Goal: Task Accomplishment & Management: Manage account settings

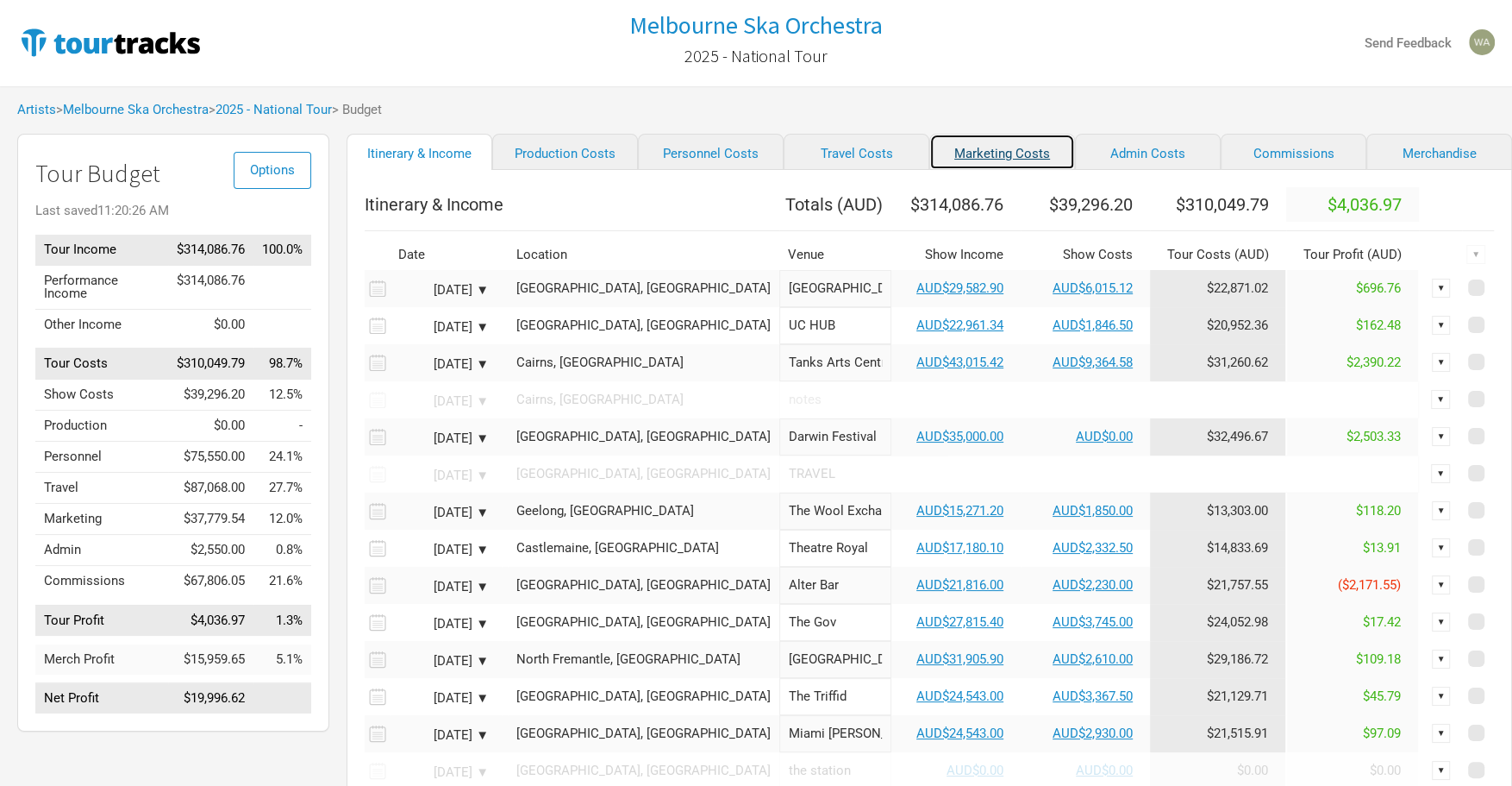
click at [949, 158] on link "Marketing Costs" at bounding box center [1002, 152] width 146 height 36
select select "% of Gross"
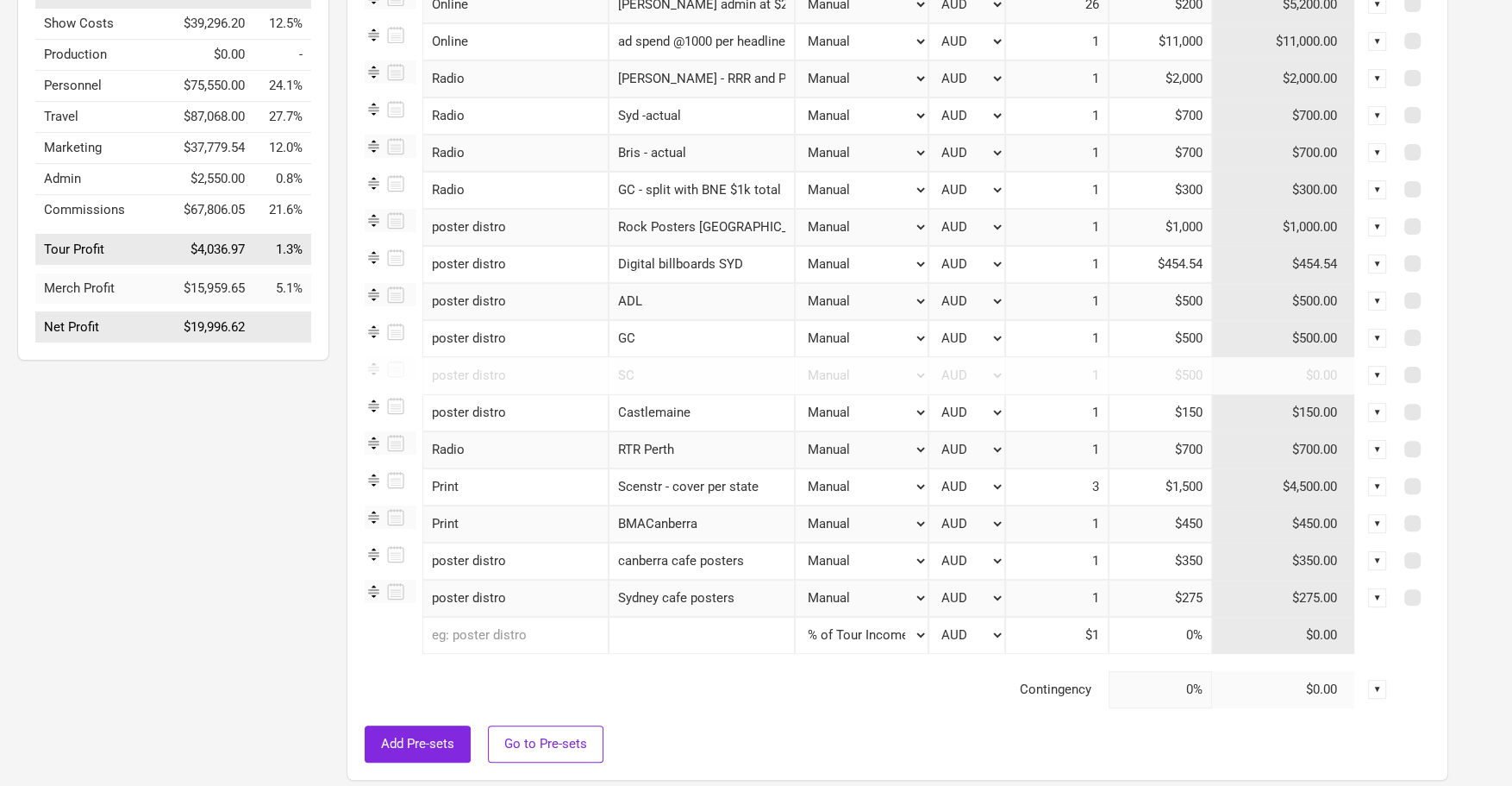
scroll to position [377, 0]
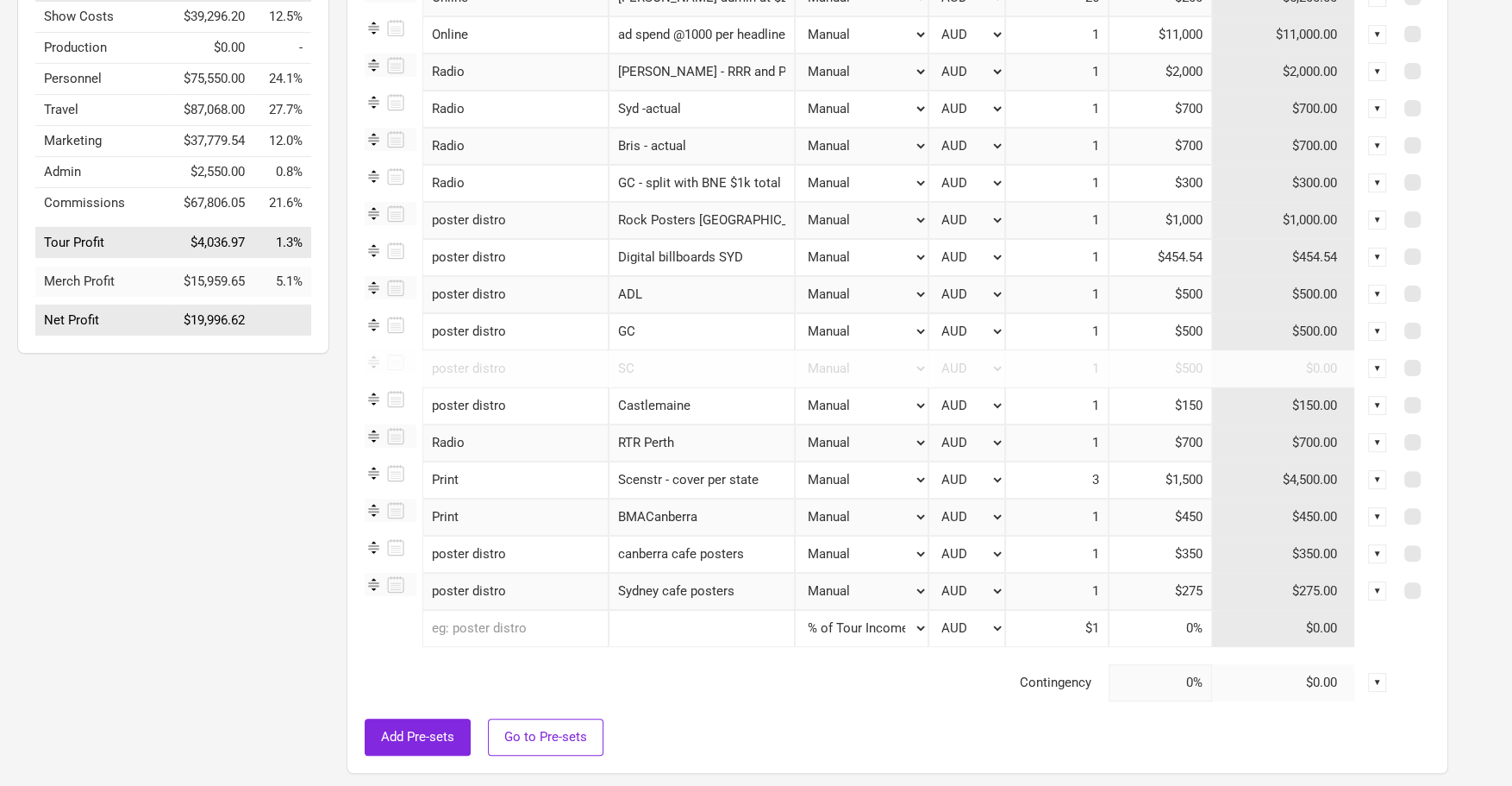
drag, startPoint x: 1199, startPoint y: 443, endPoint x: 1174, endPoint y: 445, distance: 25.1
click at [1174, 445] on input "$700" at bounding box center [1161, 442] width 104 height 37
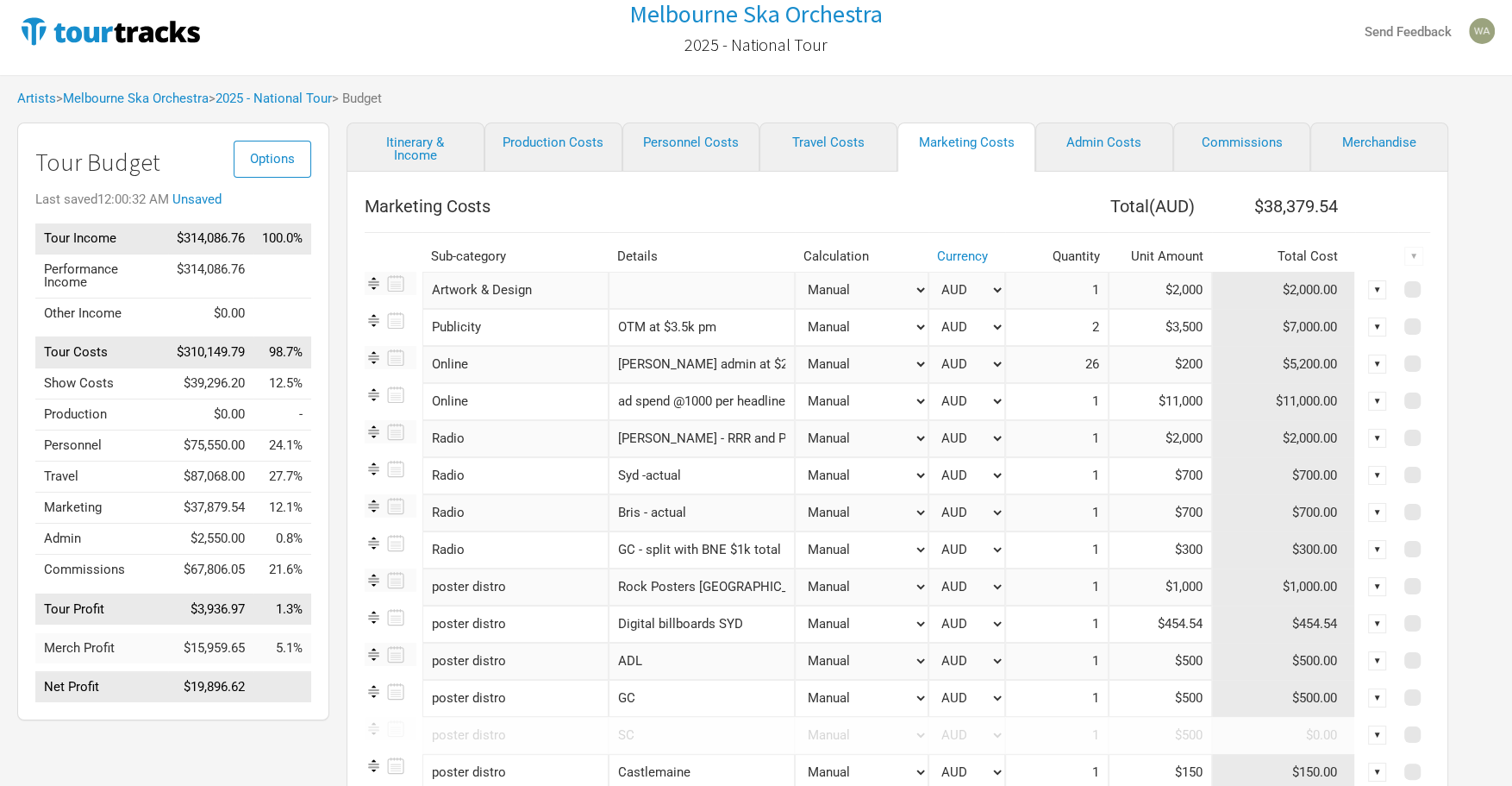
scroll to position [0, 0]
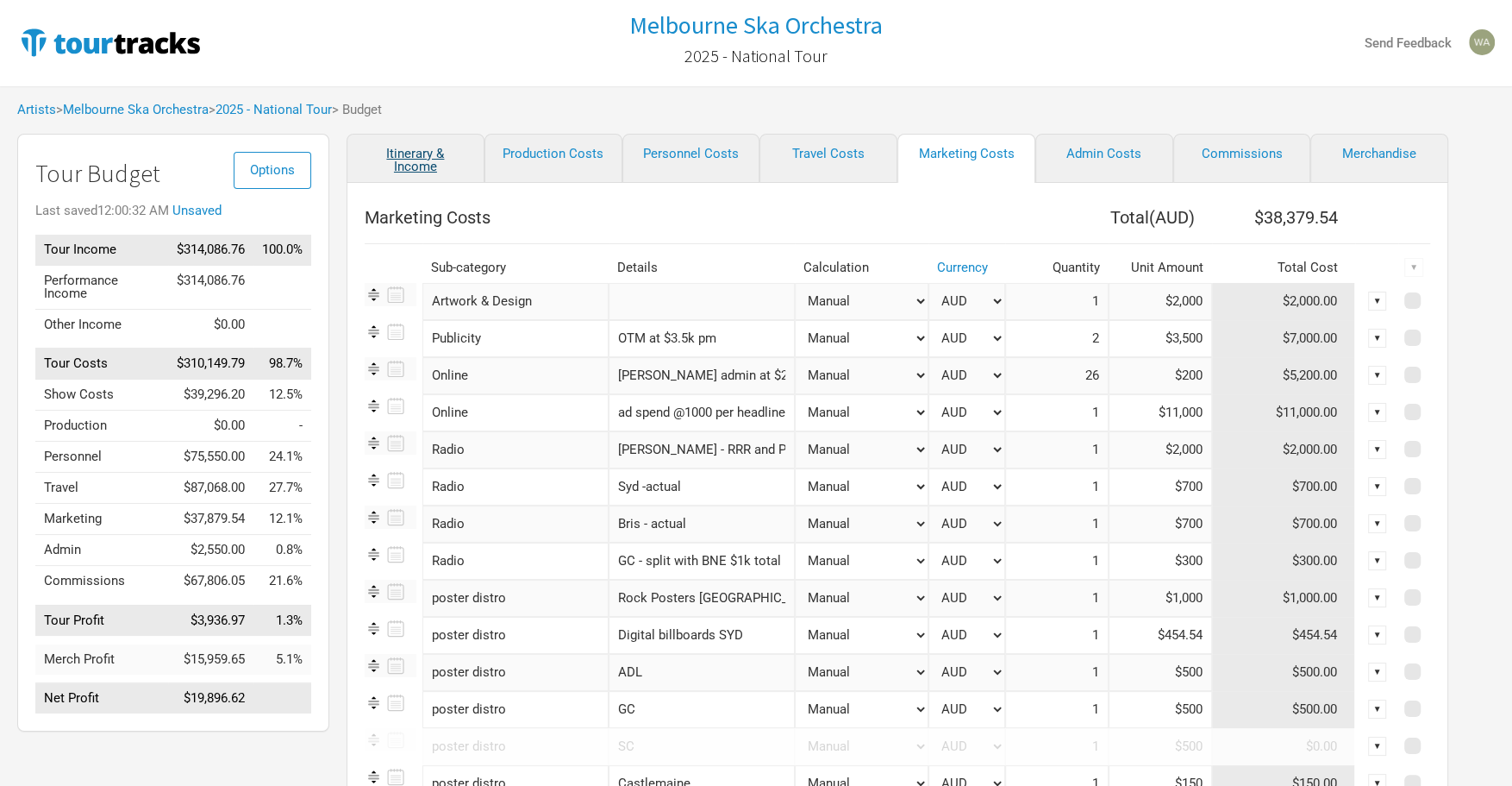
type input "$800"
click at [416, 162] on link "Itinerary & Income" at bounding box center [415, 158] width 138 height 49
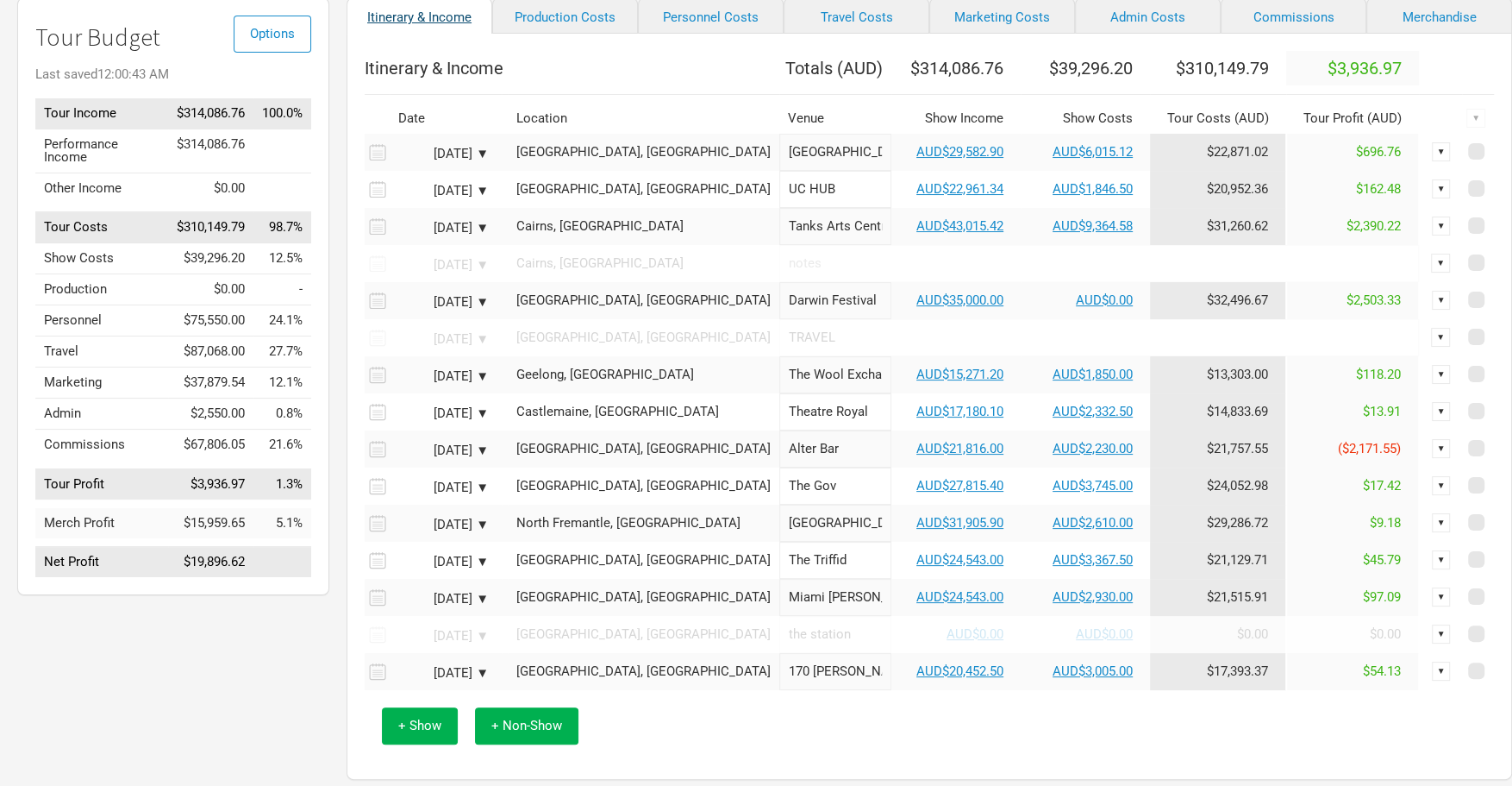
scroll to position [138, 0]
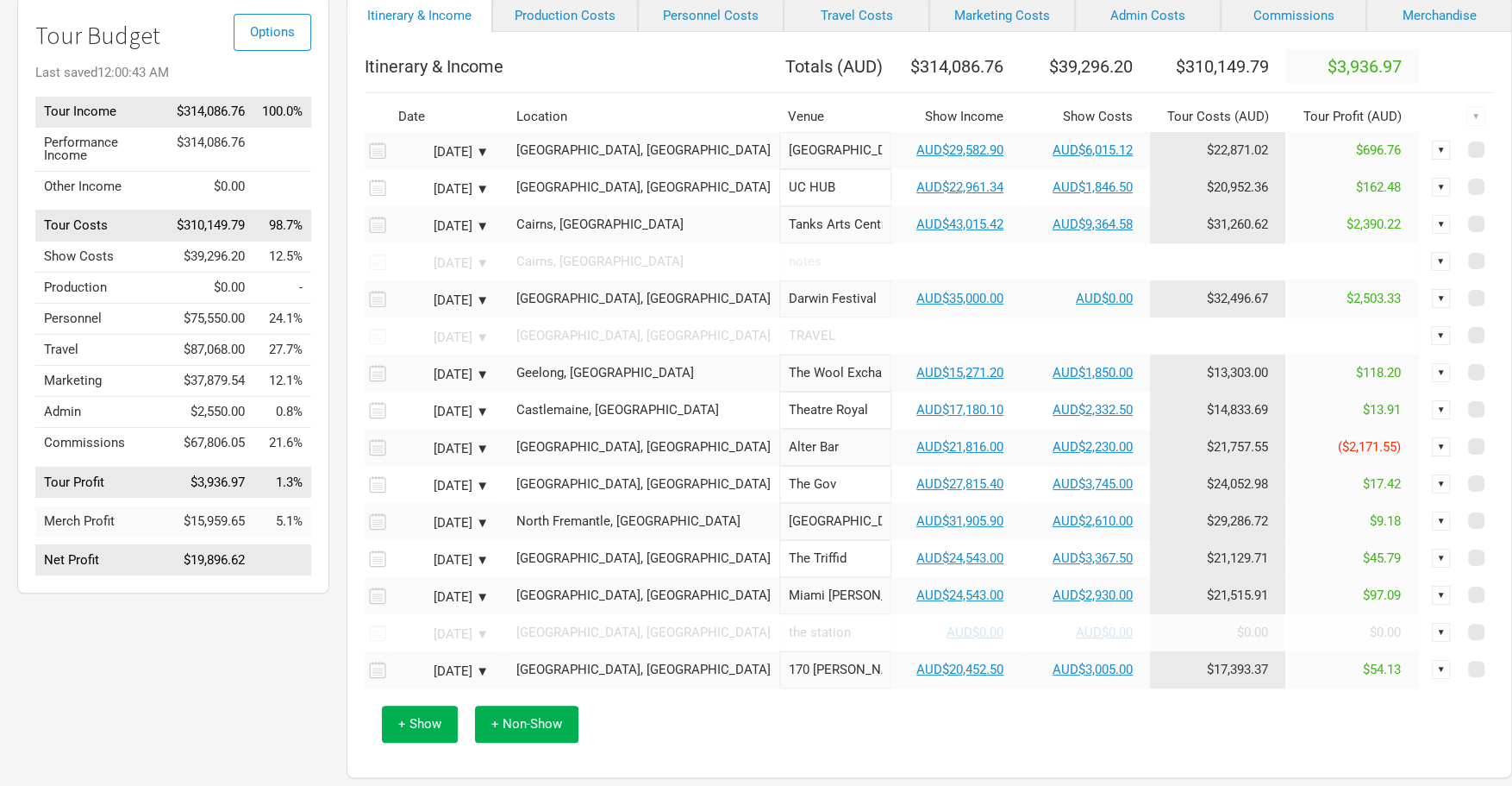
click at [478, 529] on div "[DATE] ▼" at bounding box center [441, 523] width 95 height 13
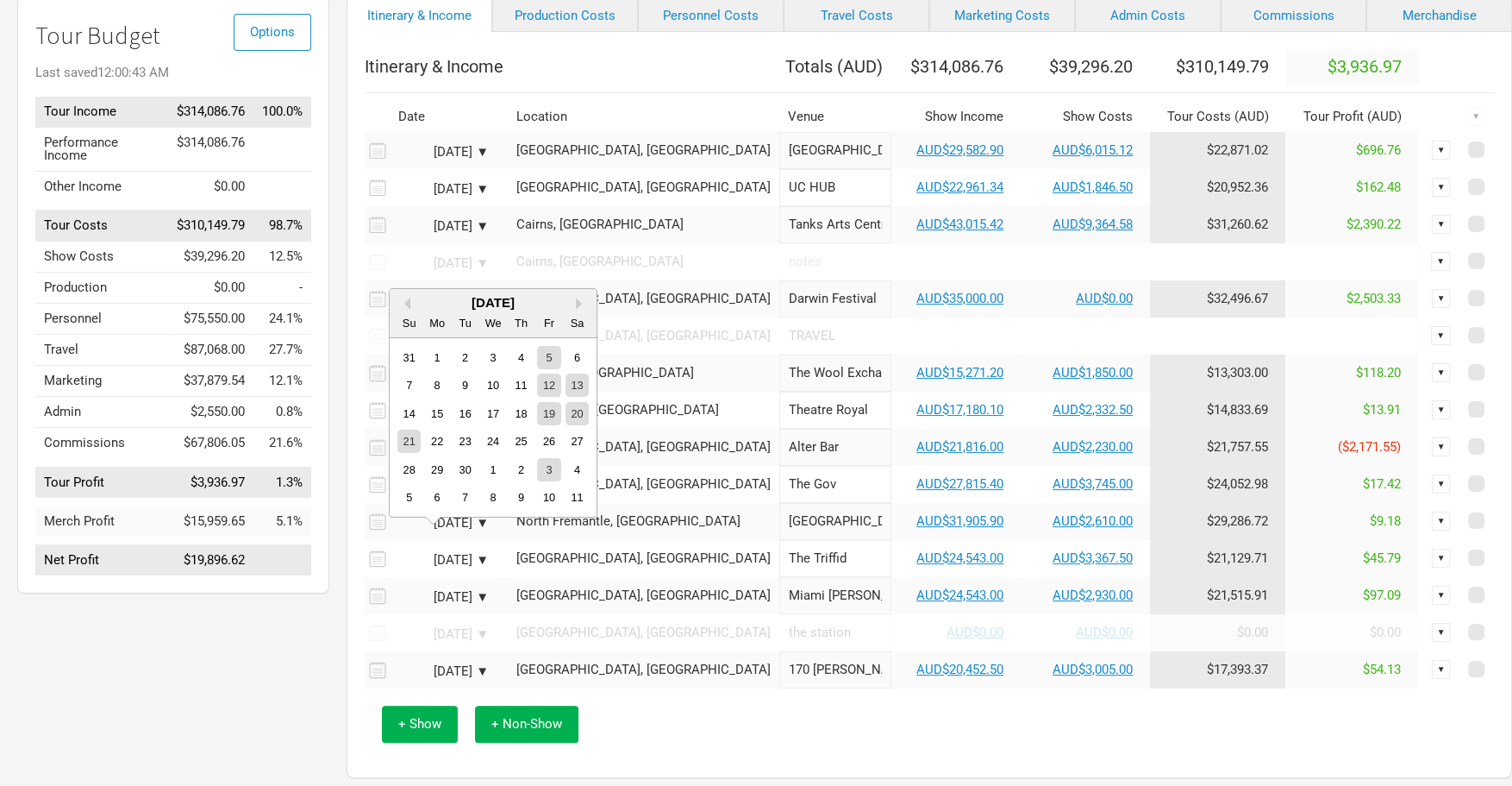
scroll to position [0, 0]
